Goal: Task Accomplishment & Management: Manage account settings

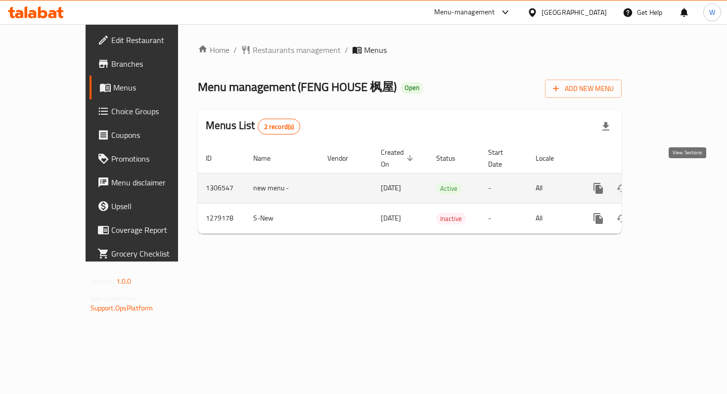
click at [675, 182] on icon "enhanced table" at bounding box center [669, 188] width 12 height 12
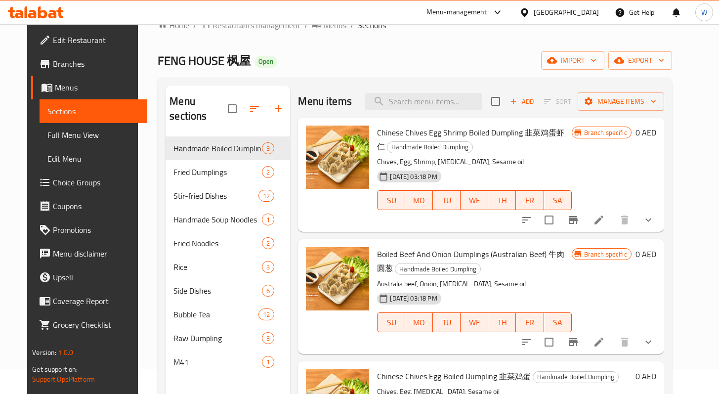
scroll to position [31, 0]
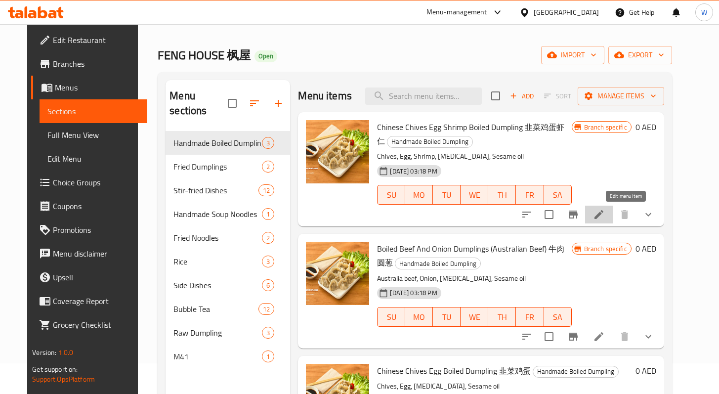
click at [605, 219] on icon at bounding box center [599, 215] width 12 height 12
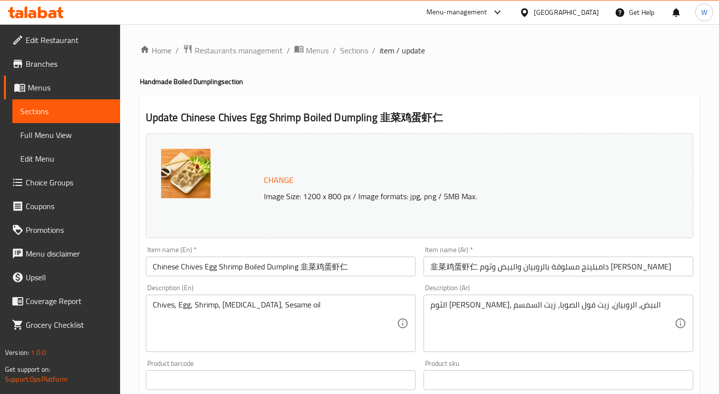
scroll to position [341, 0]
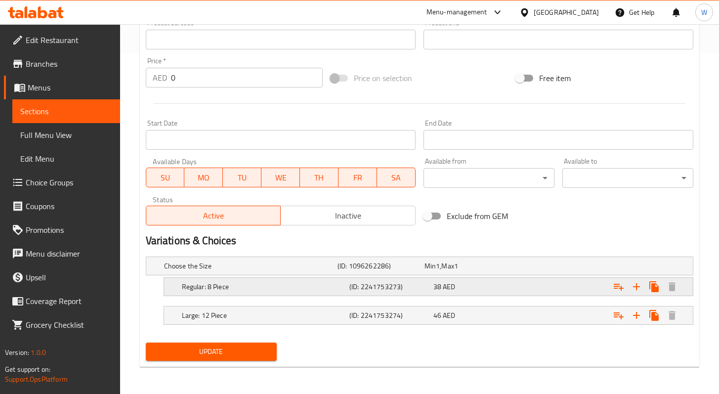
click at [475, 284] on div "38 AED" at bounding box center [474, 287] width 80 height 10
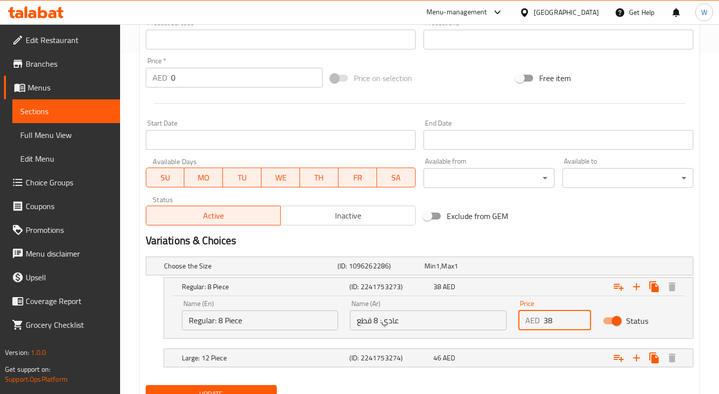
click at [555, 321] on input "38" at bounding box center [567, 320] width 47 height 20
type input "36"
click at [533, 358] on div "Expand" at bounding box center [599, 358] width 168 height 22
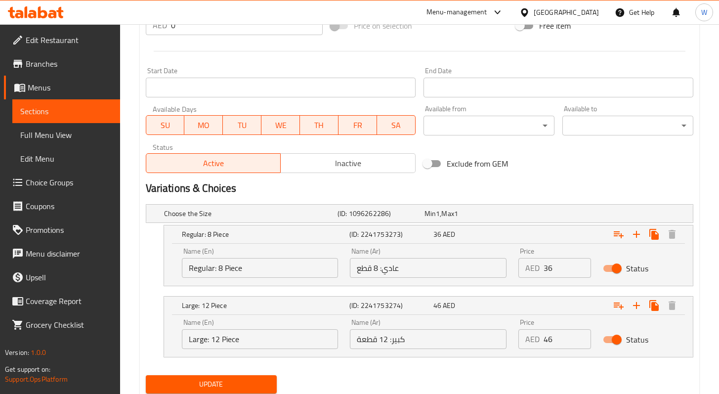
scroll to position [395, 0]
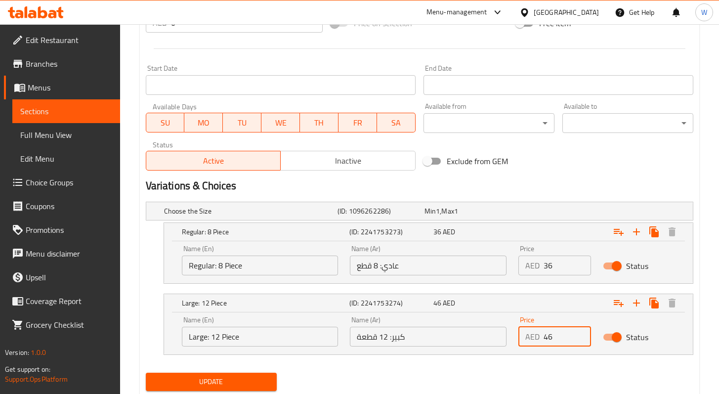
click at [567, 334] on input "46" at bounding box center [567, 337] width 47 height 20
type input "43"
click at [229, 385] on span "Update" at bounding box center [211, 382] width 115 height 12
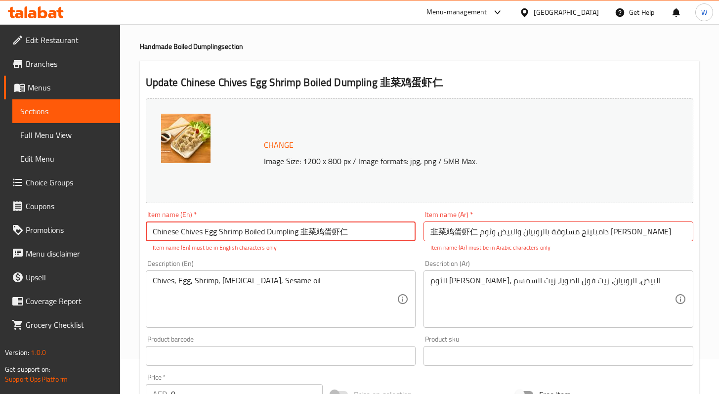
scroll to position [0, 0]
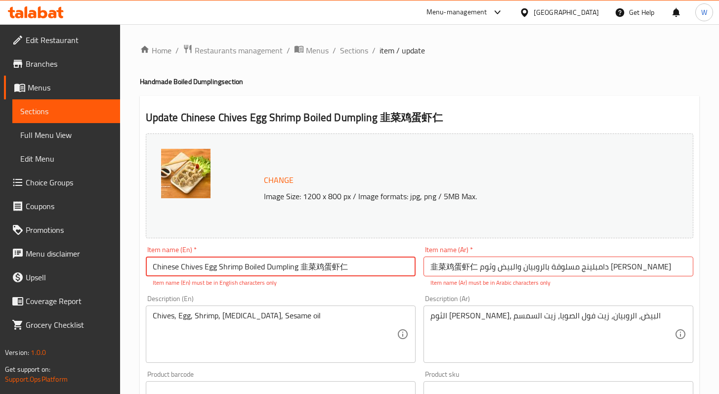
click at [78, 135] on span "Full Menu View" at bounding box center [66, 135] width 92 height 12
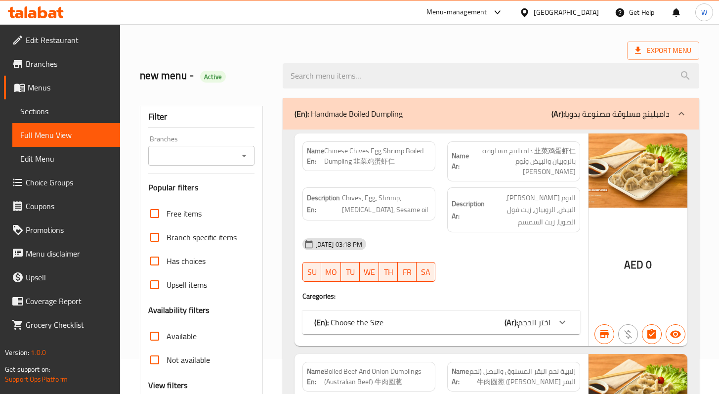
scroll to position [37, 0]
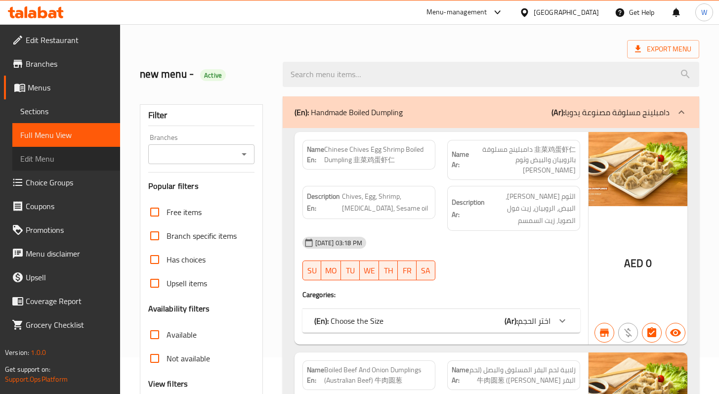
click at [59, 157] on span "Edit Menu" at bounding box center [66, 159] width 92 height 12
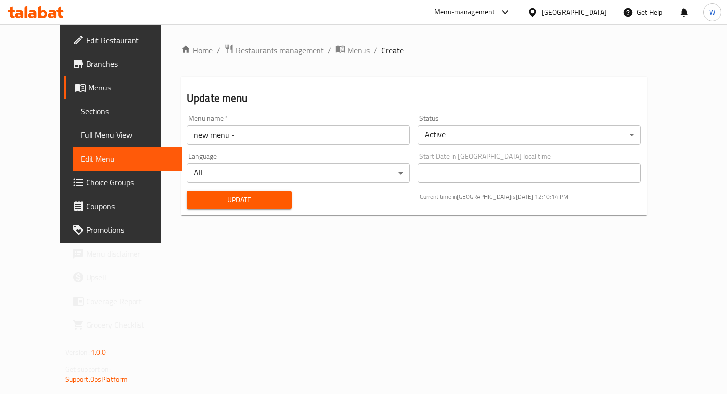
click at [86, 39] on span "Edit Restaurant" at bounding box center [129, 40] width 87 height 12
